Goal: Navigation & Orientation: Find specific page/section

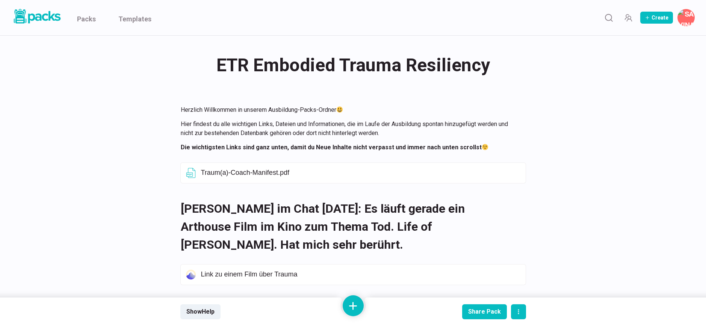
scroll to position [2220, 0]
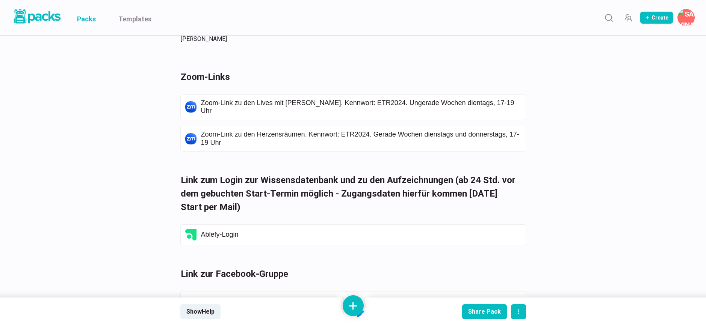
click at [94, 20] on link "Packs" at bounding box center [86, 17] width 19 height 35
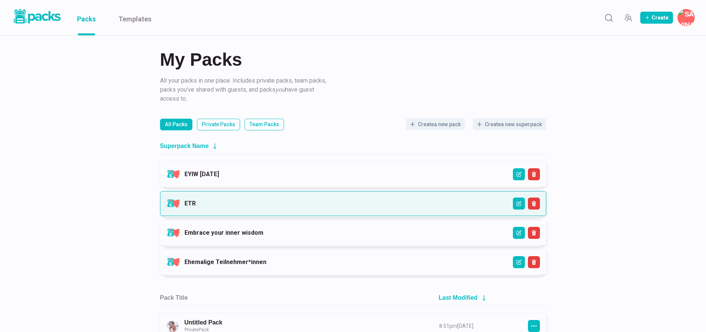
click at [196, 207] on link "ETR" at bounding box center [189, 203] width 11 height 7
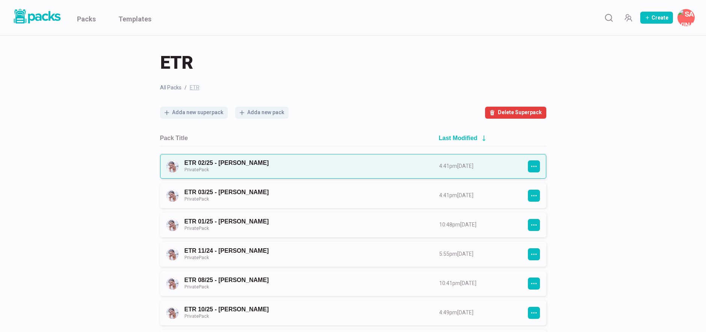
click at [314, 169] on link "ETR 02/25 - [PERSON_NAME] Private Pack" at bounding box center [304, 166] width 241 height 14
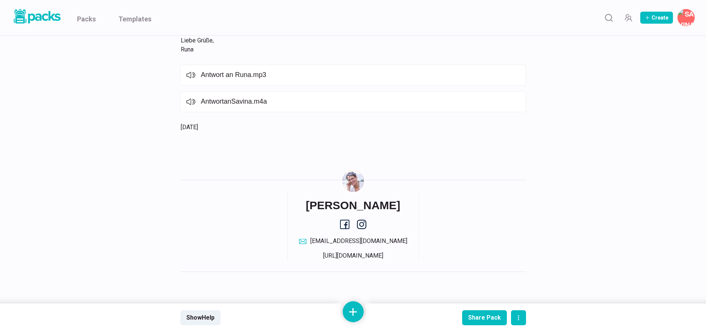
scroll to position [3147, 0]
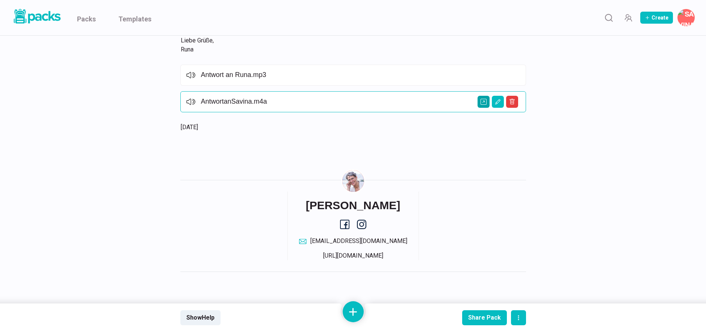
click at [485, 104] on icon "Open external link" at bounding box center [483, 102] width 6 height 6
click at [92, 19] on link "Packs" at bounding box center [86, 17] width 19 height 35
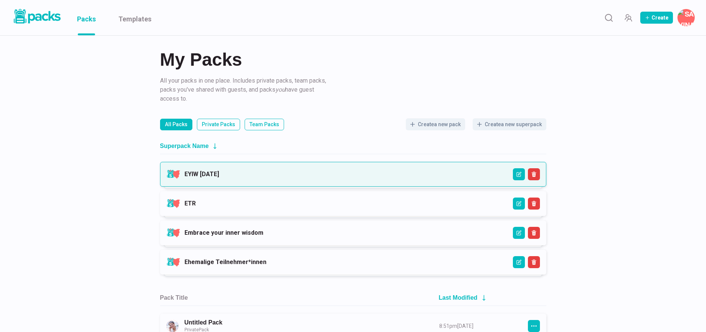
click at [219, 175] on link "EYIW [DATE]" at bounding box center [201, 174] width 35 height 7
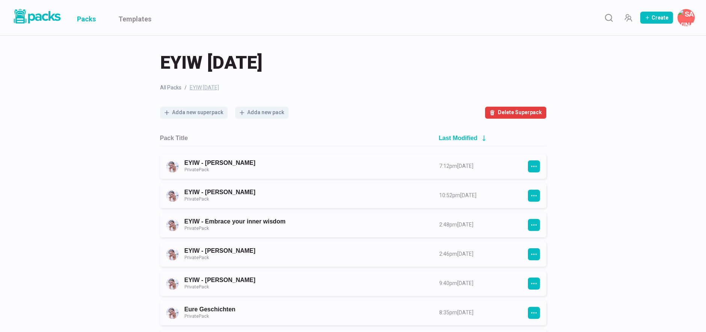
click at [87, 17] on link "Packs" at bounding box center [86, 17] width 19 height 35
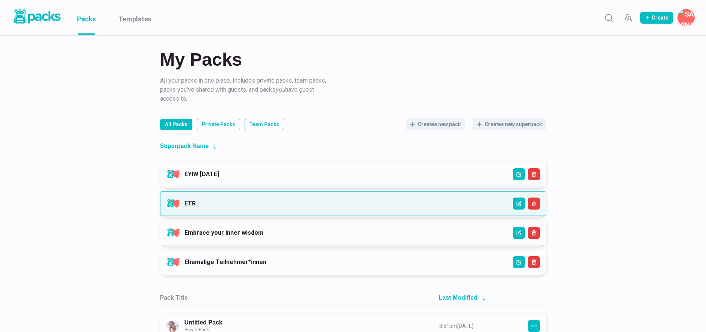
click at [196, 207] on link "ETR" at bounding box center [189, 203] width 11 height 7
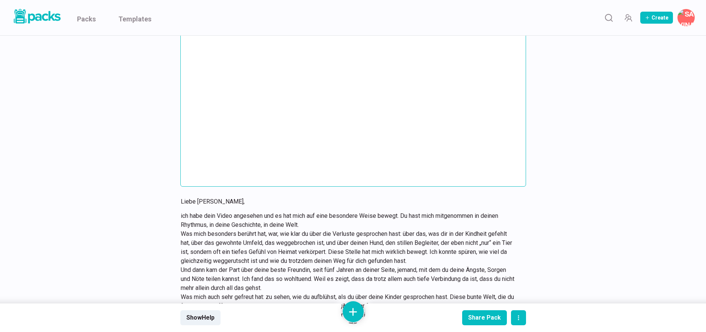
scroll to position [2838, 0]
